Goal: Task Accomplishment & Management: Use online tool/utility

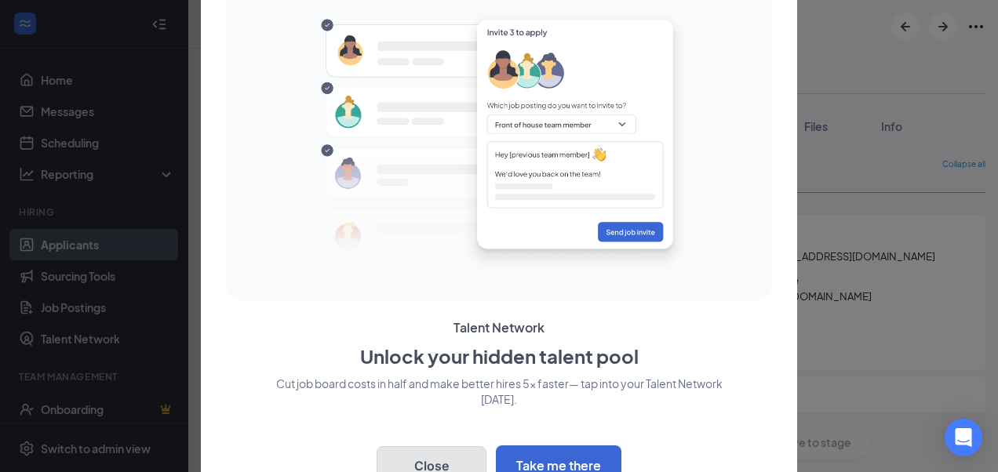
click at [461, 465] on button "Close" at bounding box center [431, 465] width 110 height 39
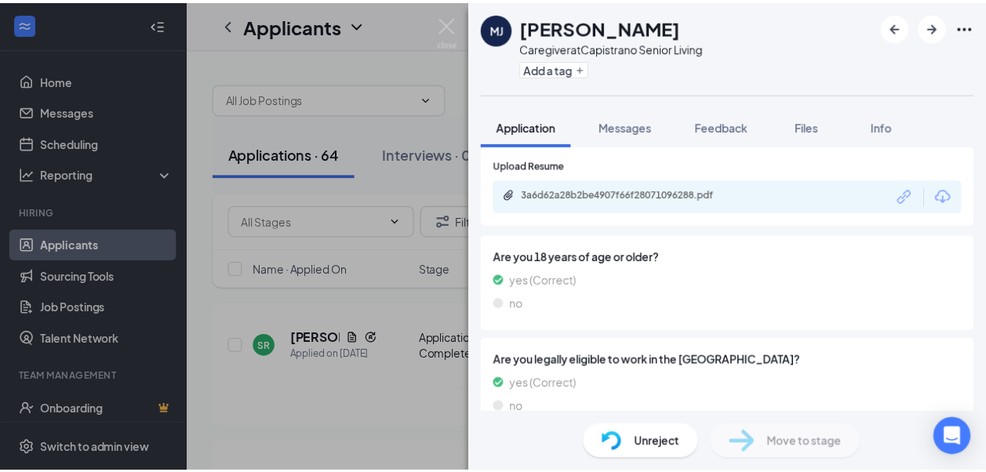
scroll to position [937, 0]
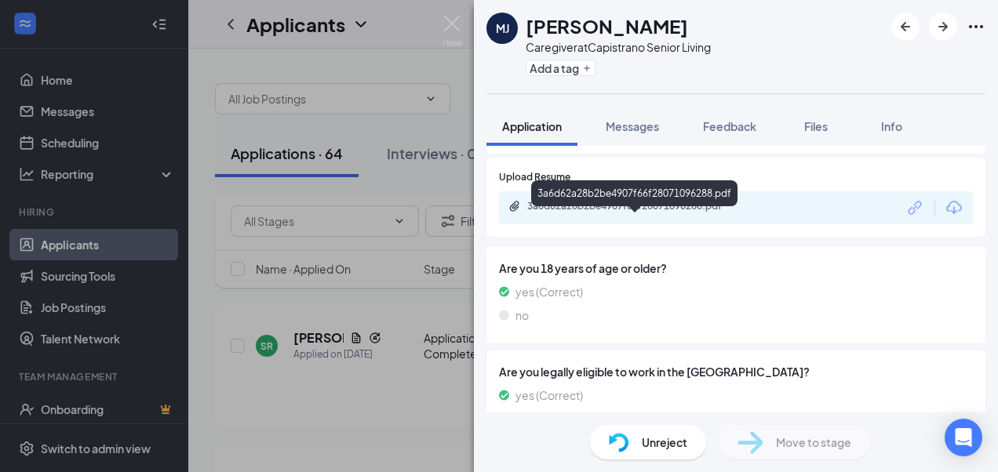
click at [672, 213] on div "3a6d62a28b2be4907f66f28071096288.pdf" at bounding box center [637, 206] width 220 height 13
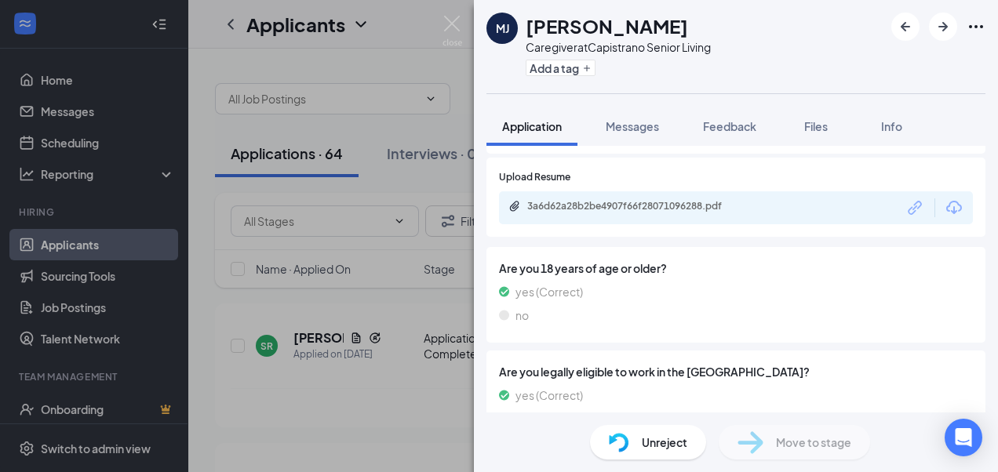
click at [397, 61] on div "[PERSON_NAME] [PERSON_NAME] Caregiver at Capistrano Senior Living Add a tag App…" at bounding box center [499, 236] width 998 height 472
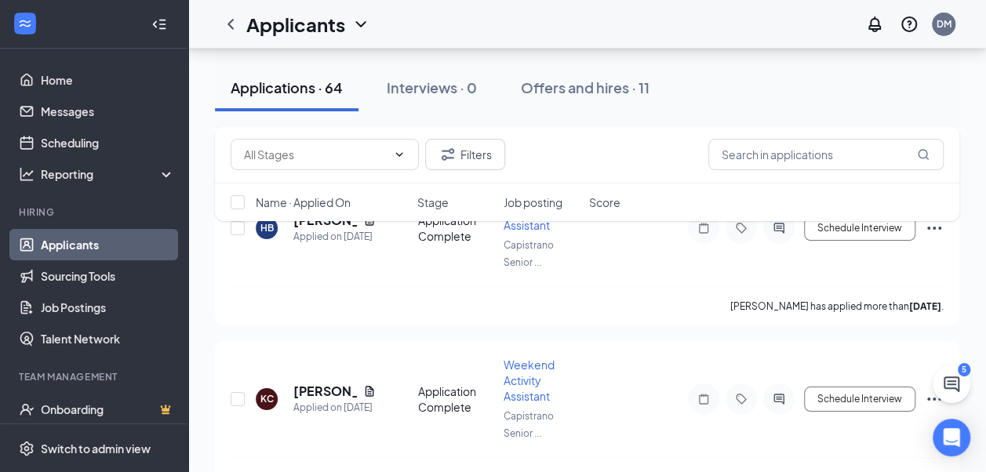
scroll to position [2902, 0]
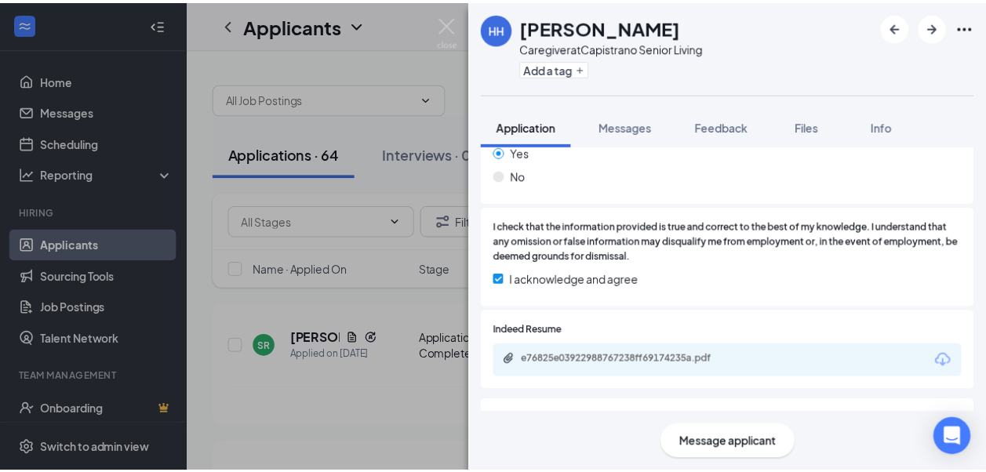
scroll to position [863, 0]
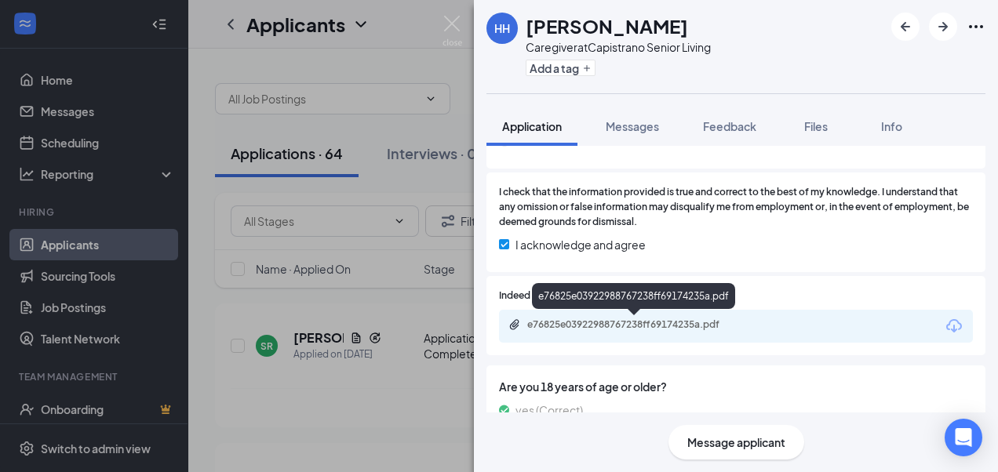
click at [627, 326] on div "e76825e03922988767238ff69174235a.pdf" at bounding box center [637, 324] width 220 height 13
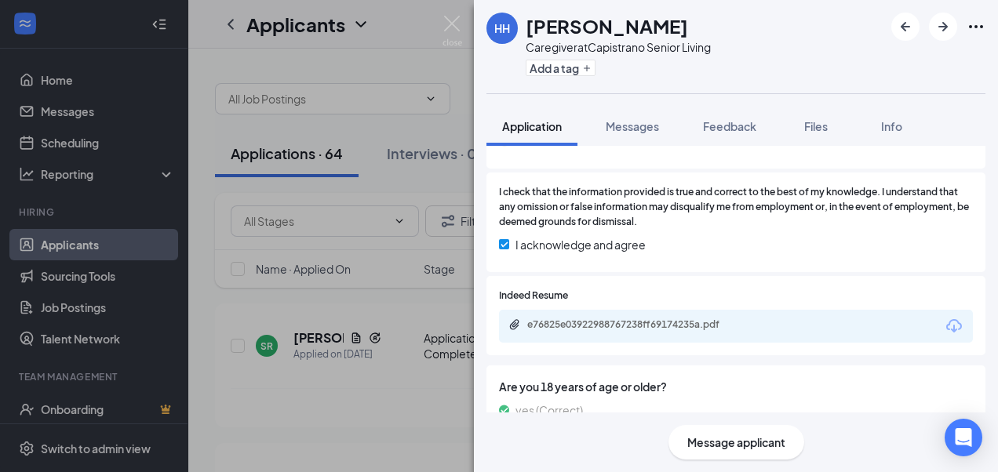
click at [379, 386] on div "HH [PERSON_NAME] Caregiver at Capistrano Senior Living Add a tag Application Me…" at bounding box center [499, 236] width 998 height 472
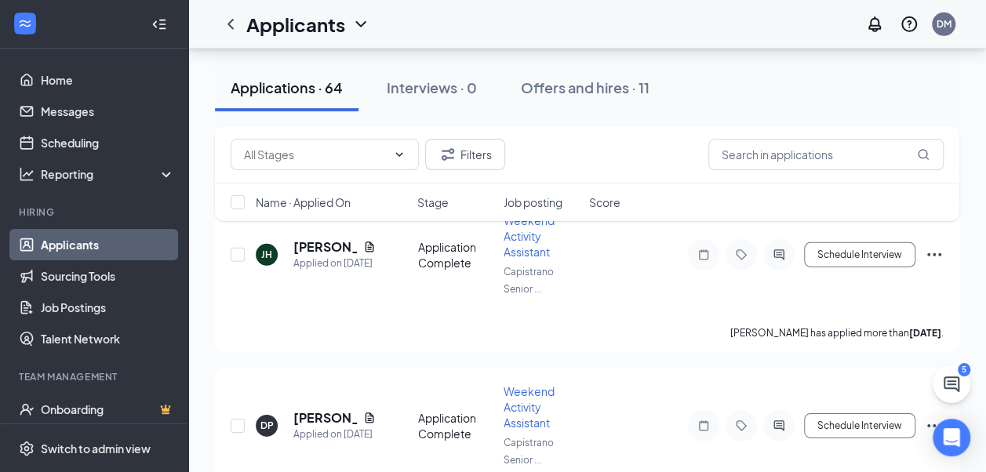
scroll to position [2353, 0]
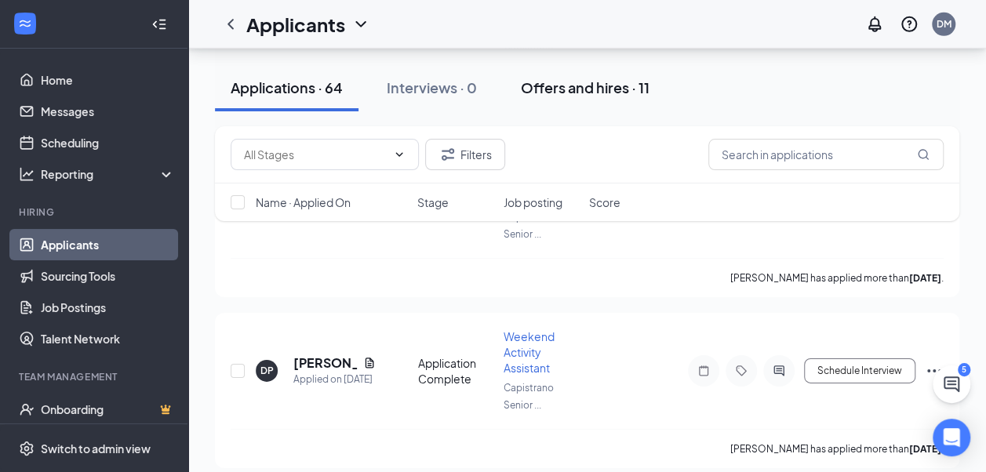
click at [620, 89] on div "Offers and hires · 11" at bounding box center [585, 88] width 129 height 20
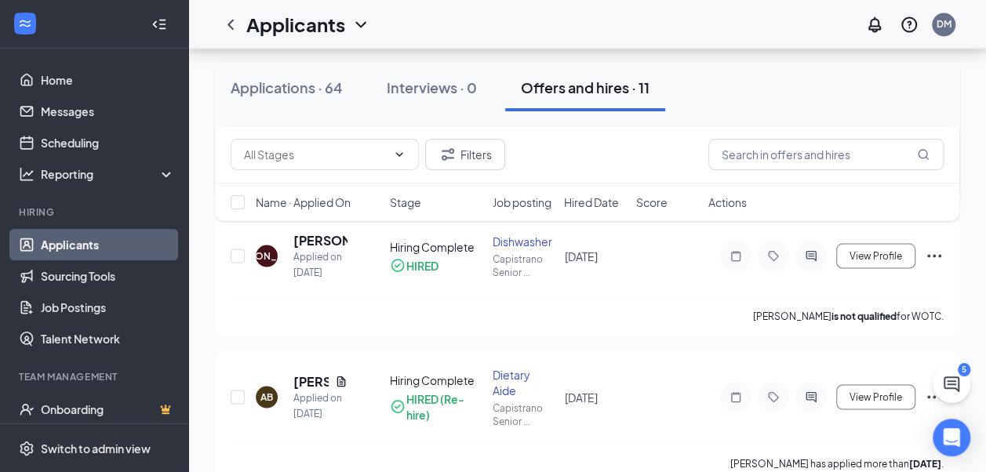
scroll to position [1448, 0]
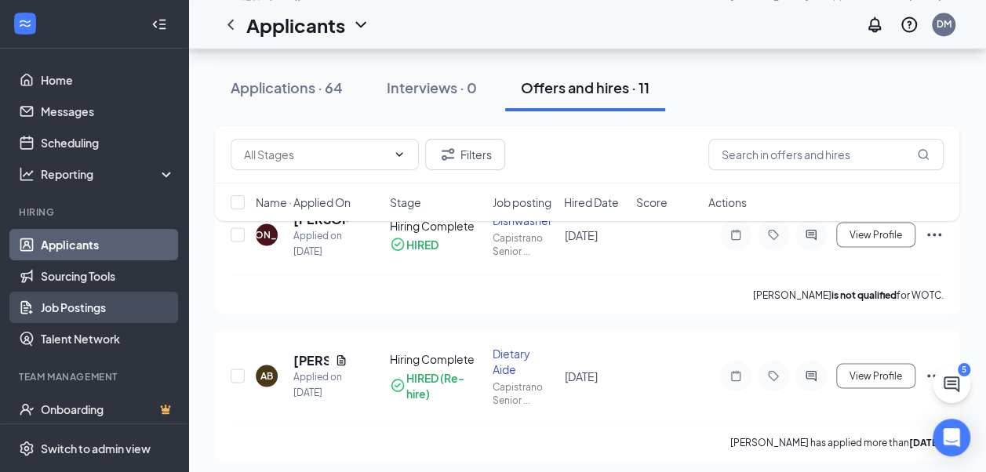
click at [98, 304] on link "Job Postings" at bounding box center [108, 307] width 134 height 31
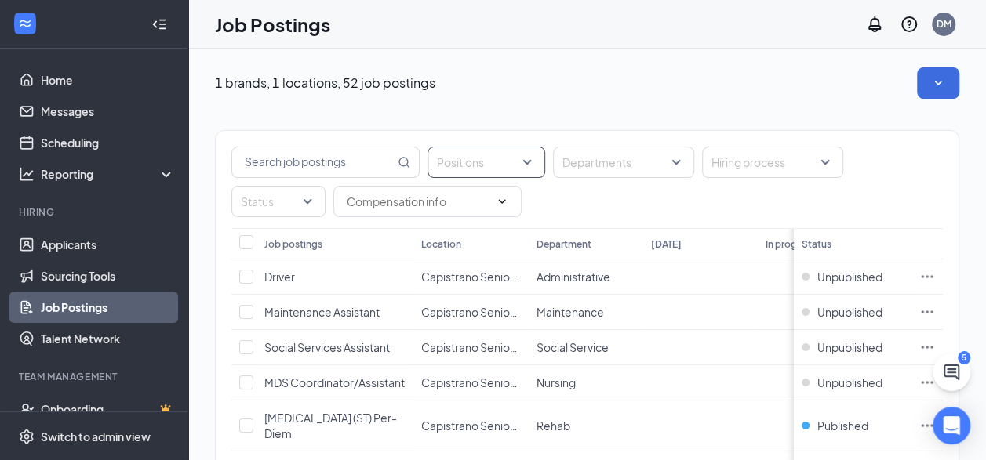
click at [492, 159] on div at bounding box center [478, 162] width 94 height 25
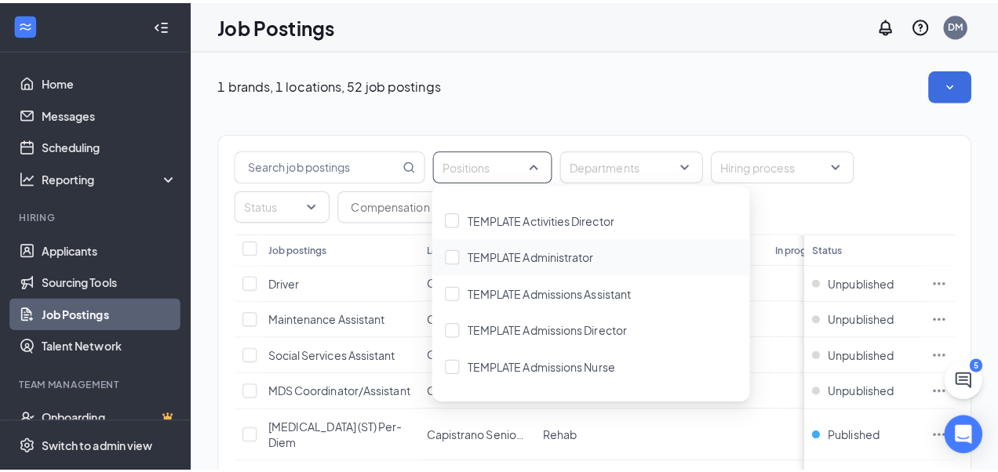
scroll to position [604, 0]
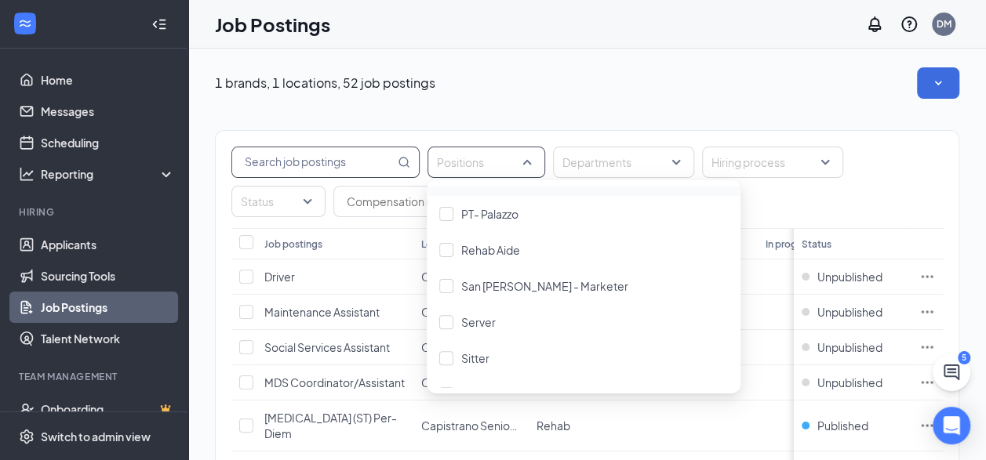
click at [364, 163] on input "text" at bounding box center [313, 162] width 162 height 30
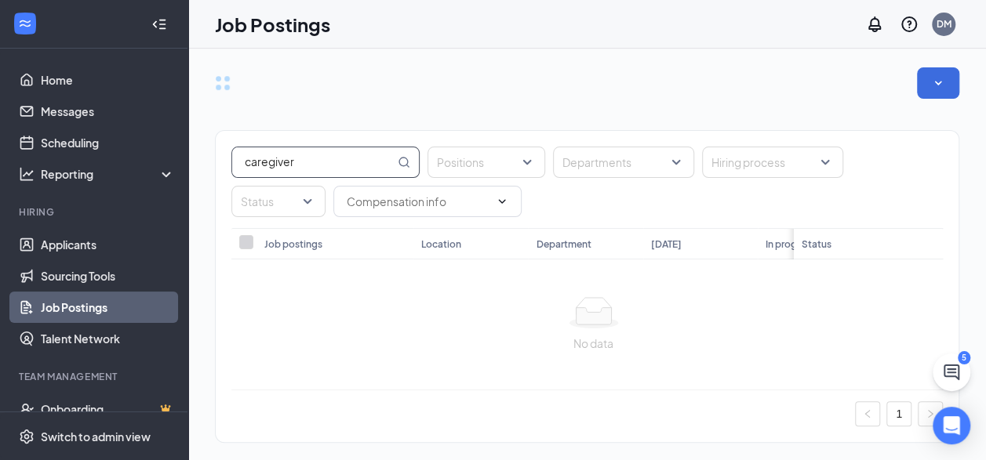
type input "caregiver"
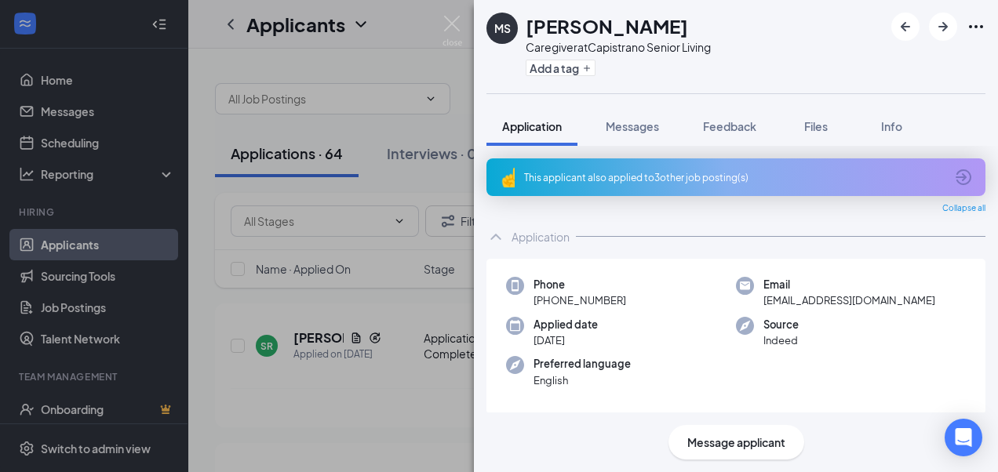
click at [426, 24] on div "MS Marlee Sanchez Caregiver at Capistrano Senior Living Add a tag Application M…" at bounding box center [499, 236] width 998 height 472
